Goal: Task Accomplishment & Management: Use online tool/utility

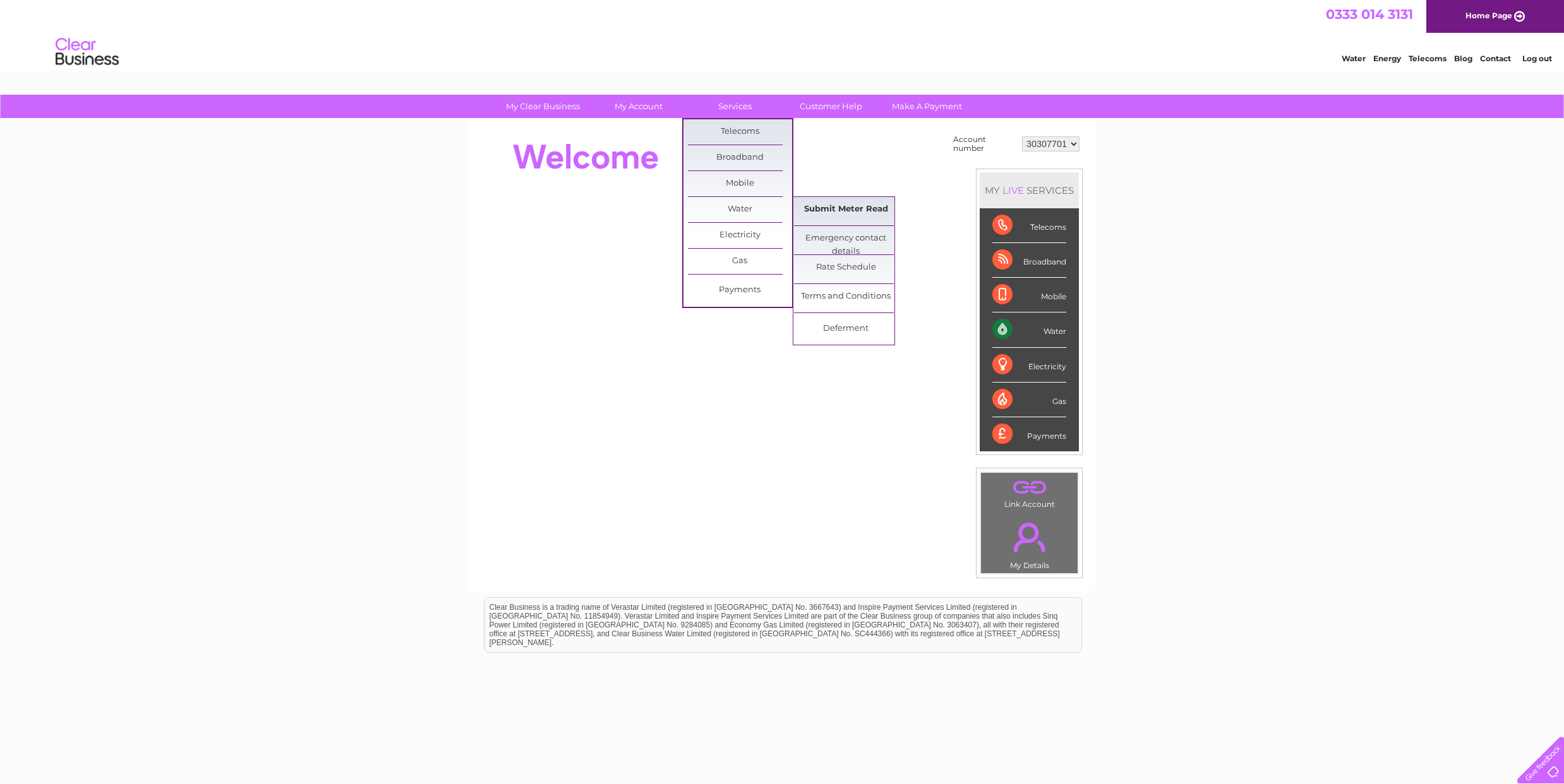
click at [834, 212] on link "Submit Meter Read" at bounding box center [846, 210] width 104 height 25
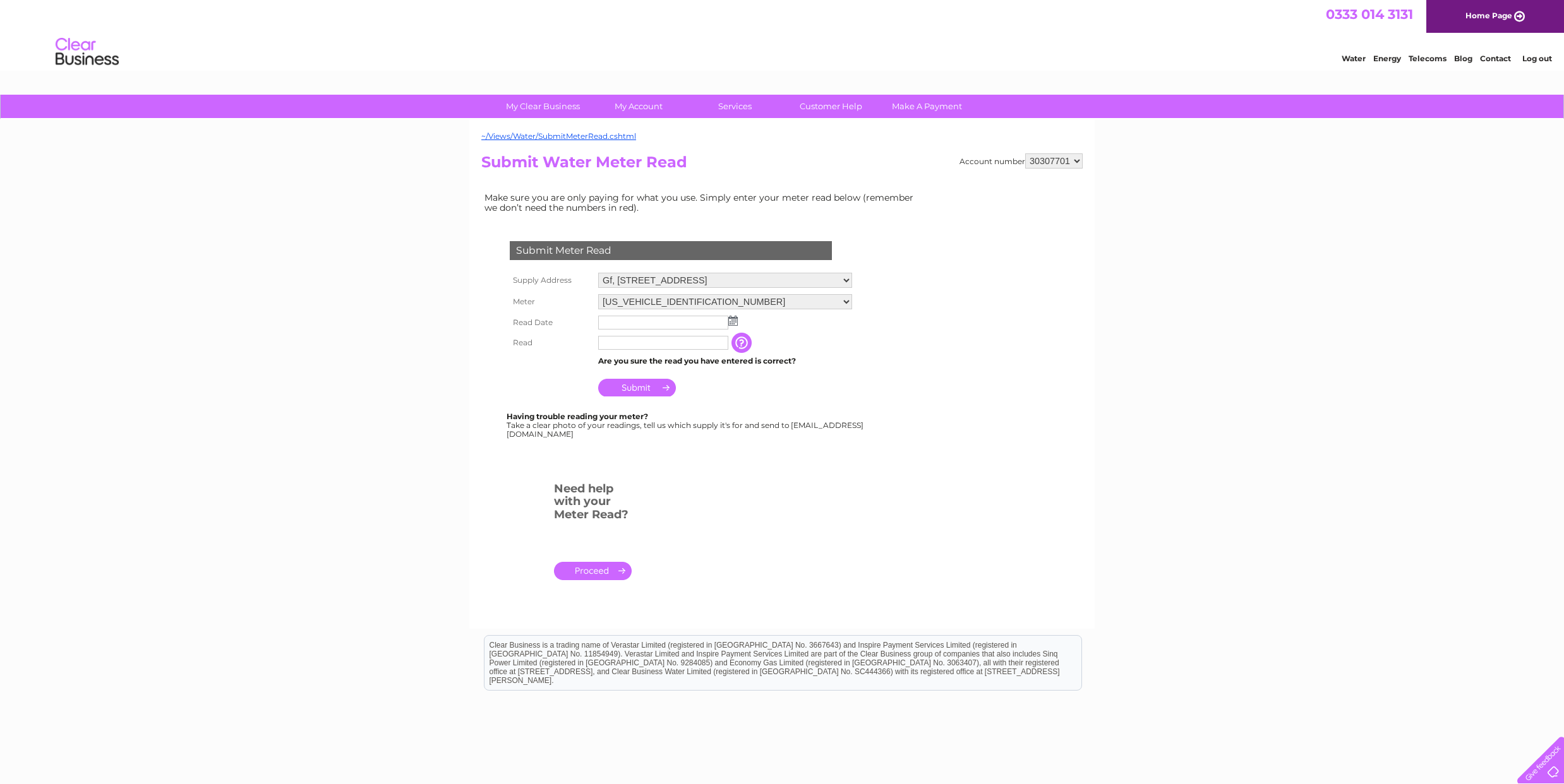
click at [734, 319] on img at bounding box center [732, 321] width 9 height 10
click at [711, 430] on link "29" at bounding box center [709, 430] width 18 height 13
type input "2025/08/29"
click at [609, 342] on input "text" at bounding box center [663, 343] width 131 height 15
click at [743, 341] on input "button" at bounding box center [743, 343] width 23 height 21
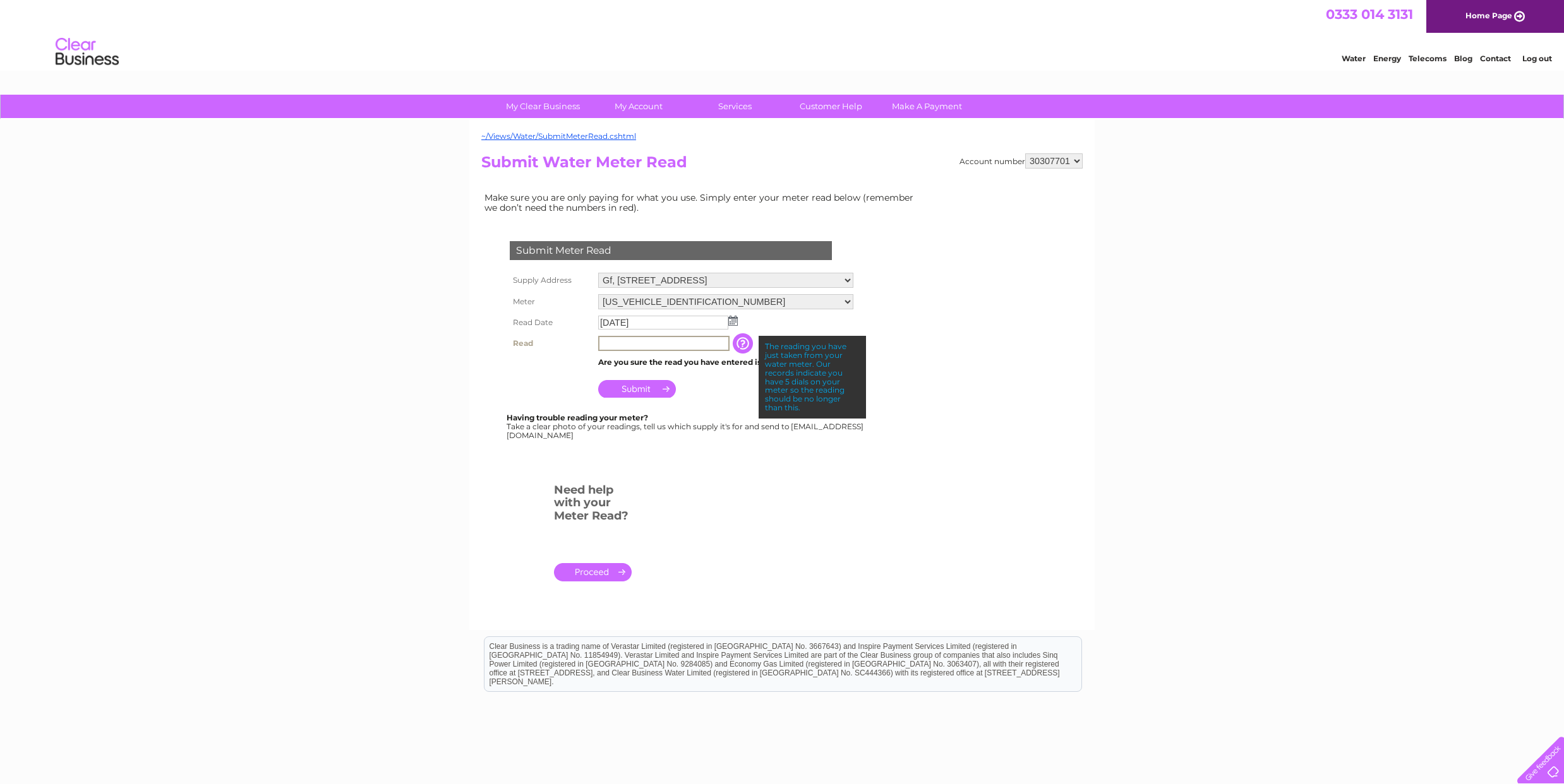
click at [609, 341] on input "text" at bounding box center [663, 343] width 131 height 15
type input "00219"
click at [633, 387] on input "Submit" at bounding box center [637, 387] width 78 height 18
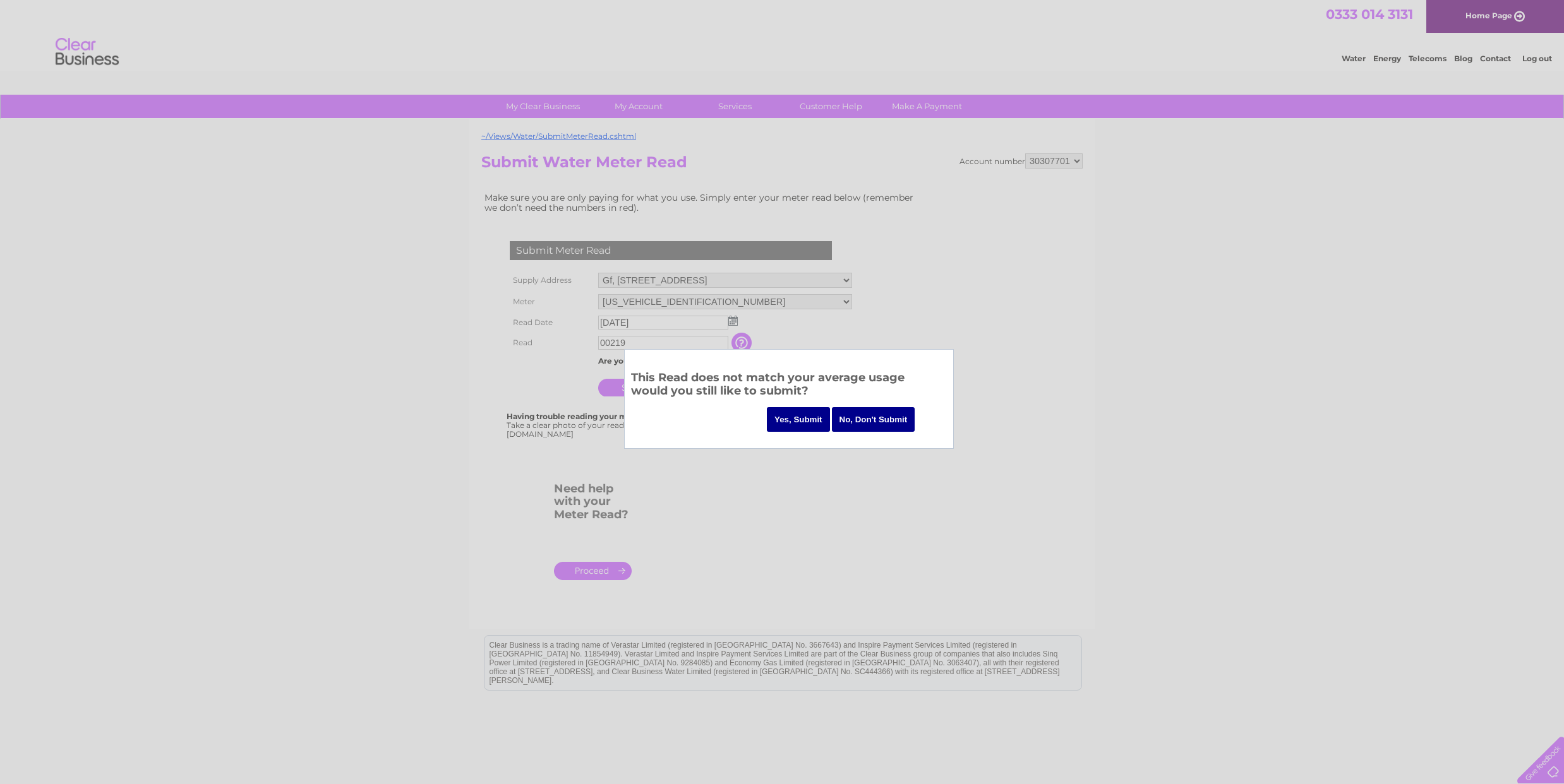
click at [796, 421] on input "Yes, Submit" at bounding box center [798, 419] width 63 height 25
